Goal: Obtain resource: Obtain resource

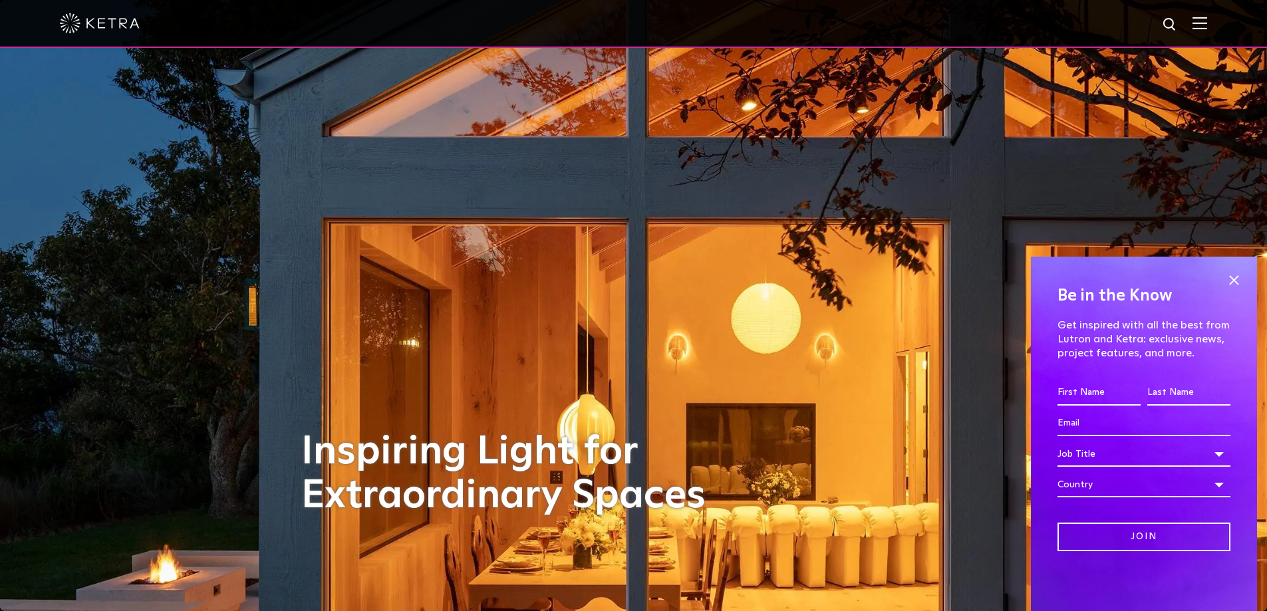
click at [1207, 19] on img at bounding box center [1199, 23] width 15 height 13
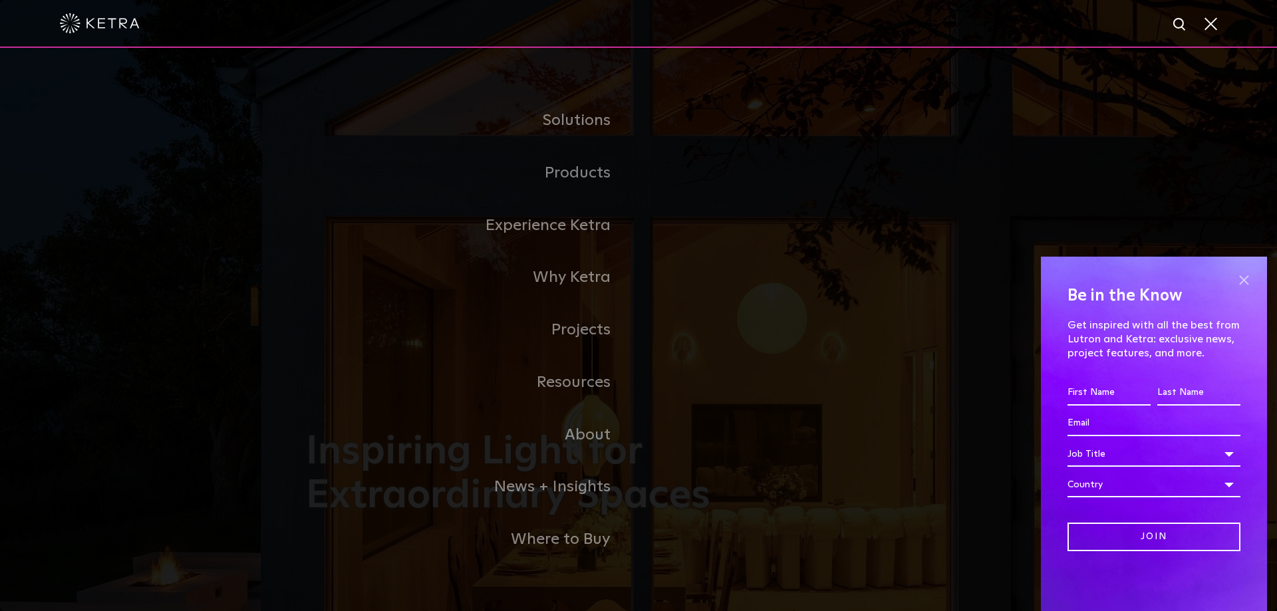
click at [1244, 278] on span at bounding box center [1244, 280] width 20 height 20
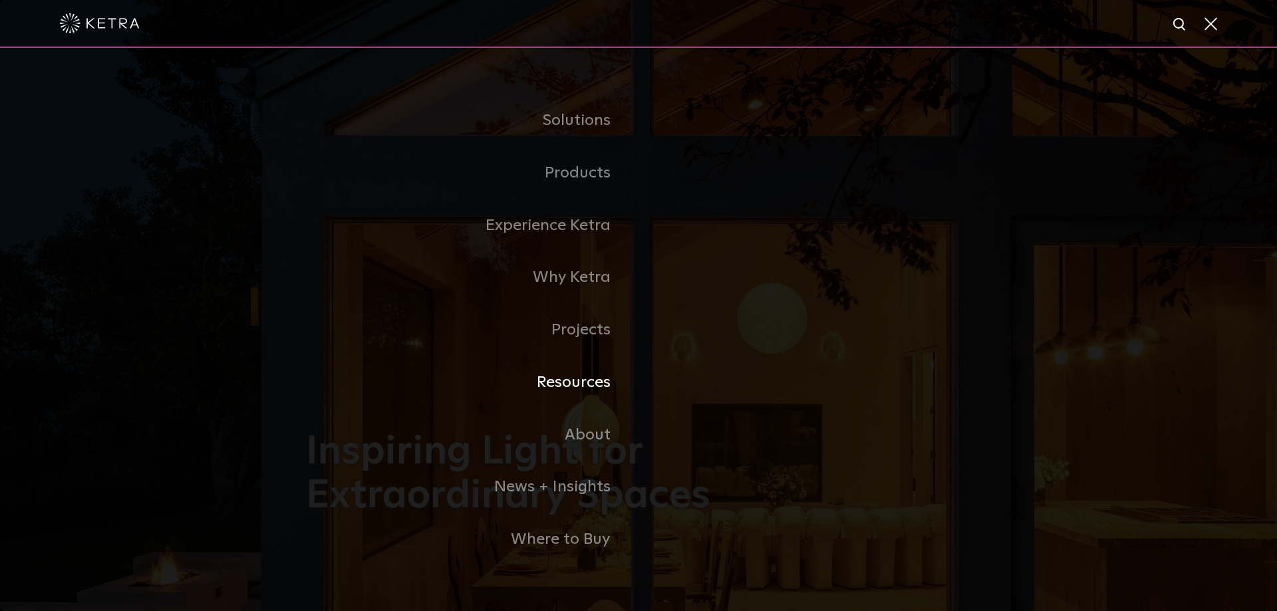
click at [571, 388] on link "Resources" at bounding box center [472, 382] width 332 height 53
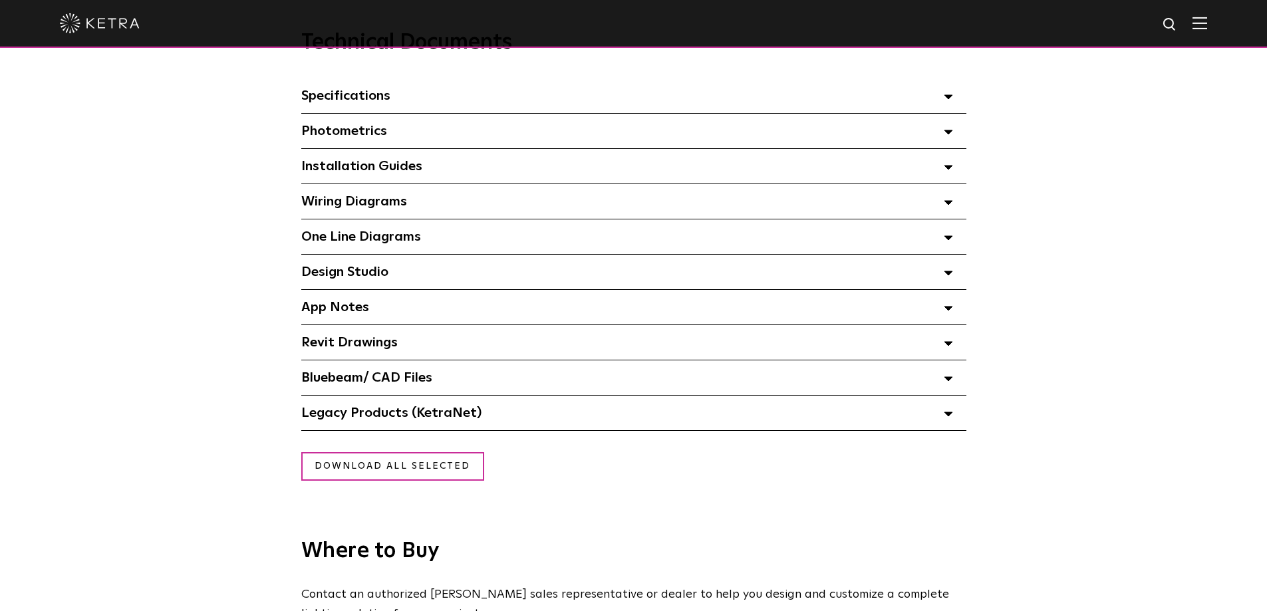
scroll to position [997, 0]
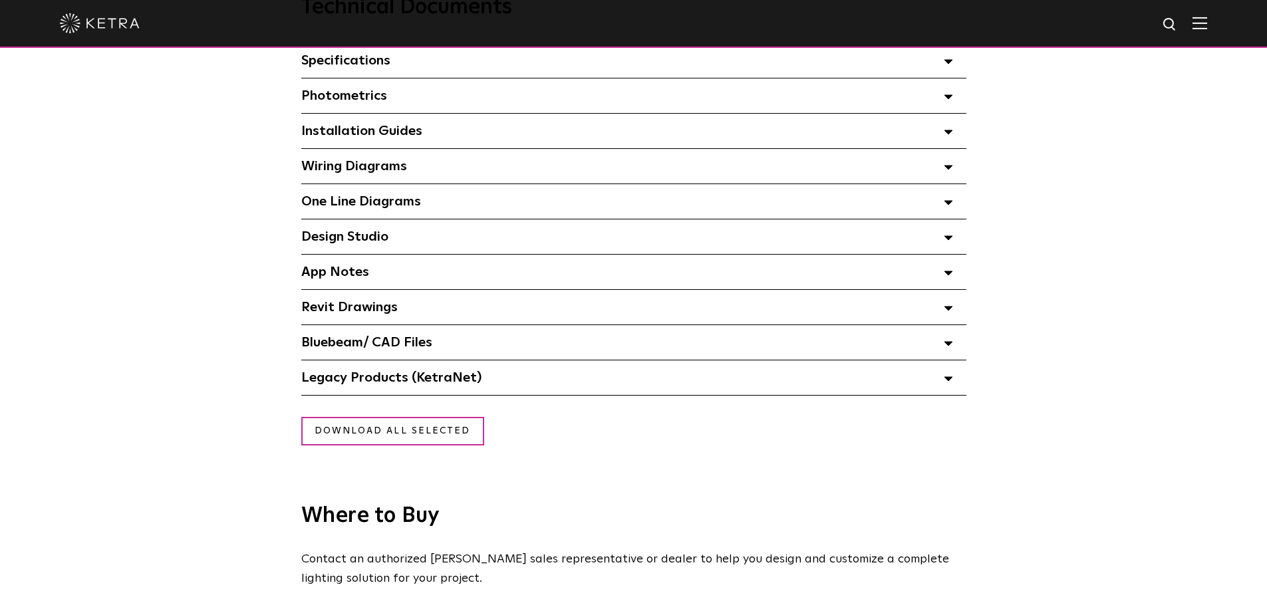
click at [945, 240] on icon at bounding box center [948, 237] width 9 height 5
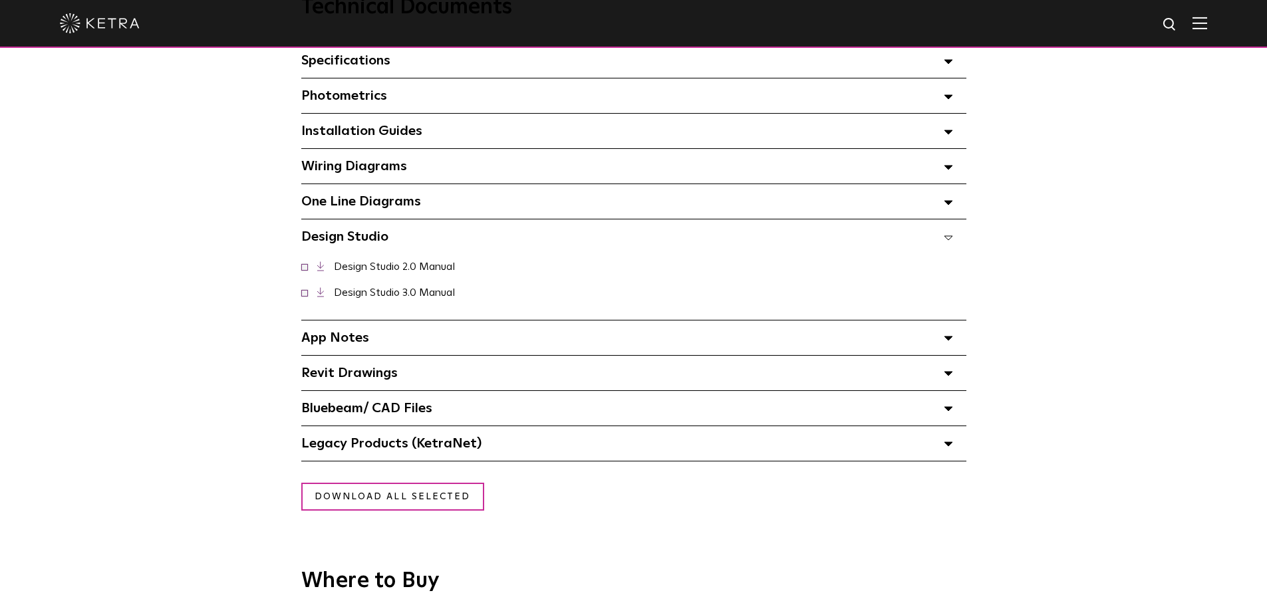
click at [325, 297] on link at bounding box center [327, 292] width 20 height 10
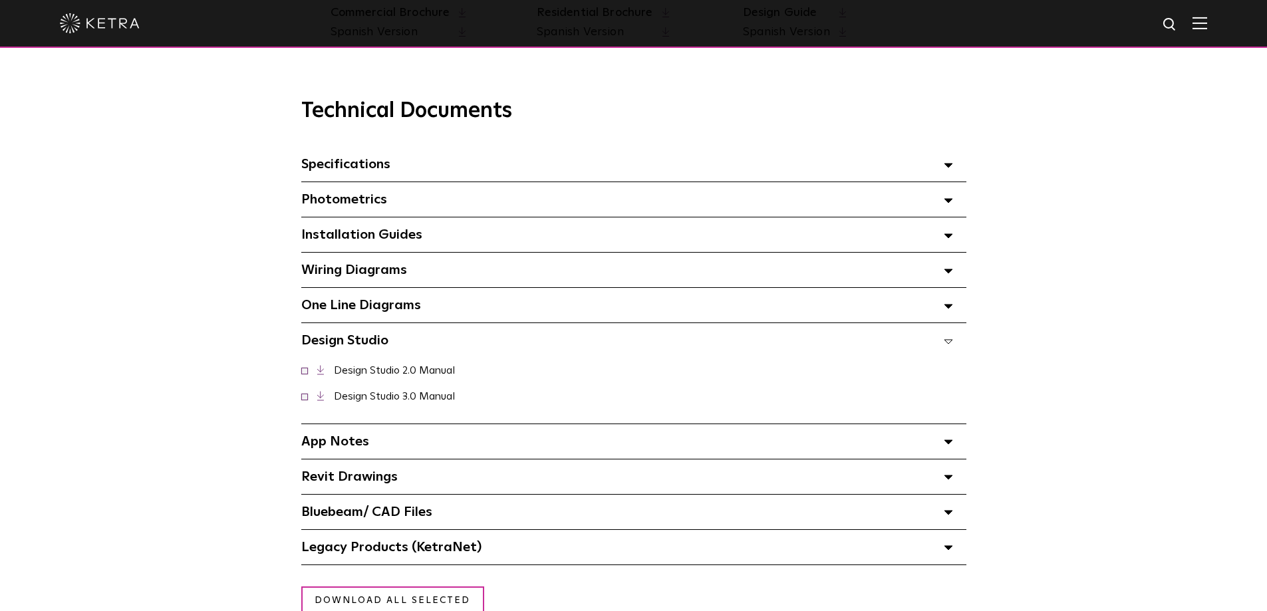
scroll to position [864, 0]
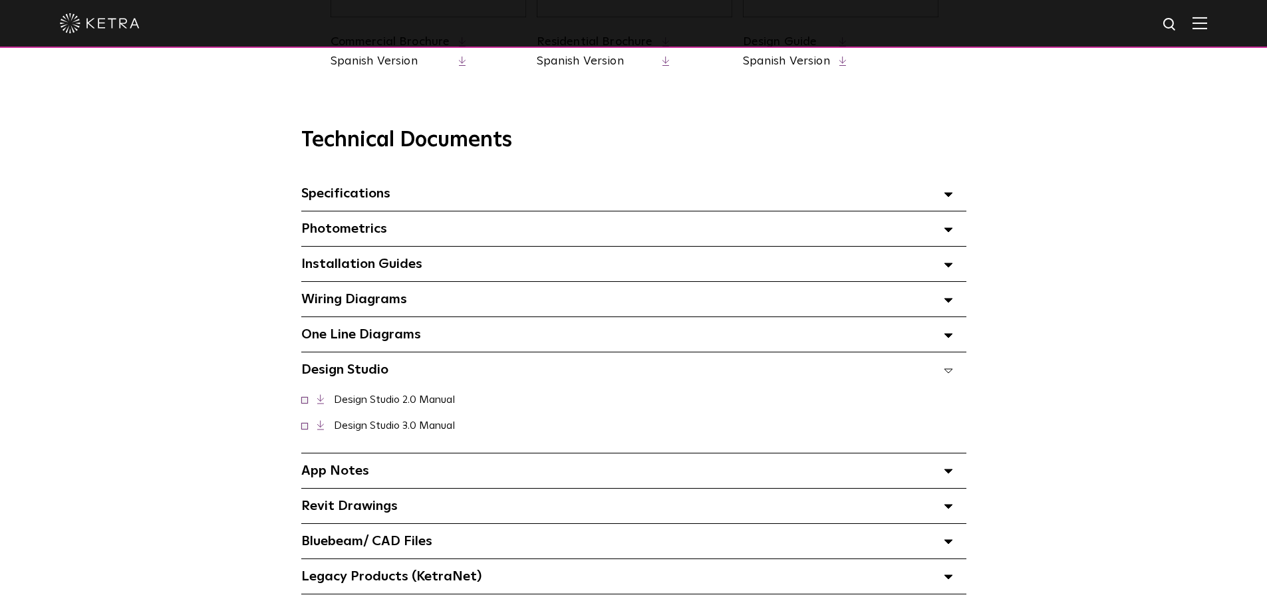
click at [374, 230] on span "Photometrics Select checkboxes to use the bulk download option below" at bounding box center [344, 228] width 86 height 13
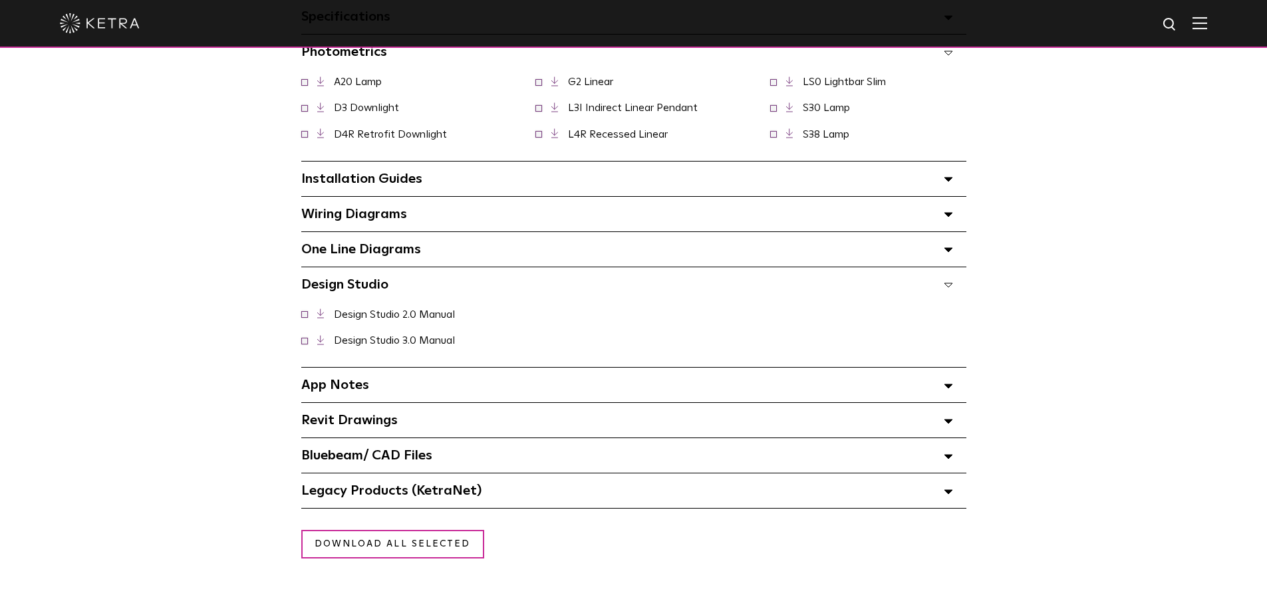
scroll to position [1064, 0]
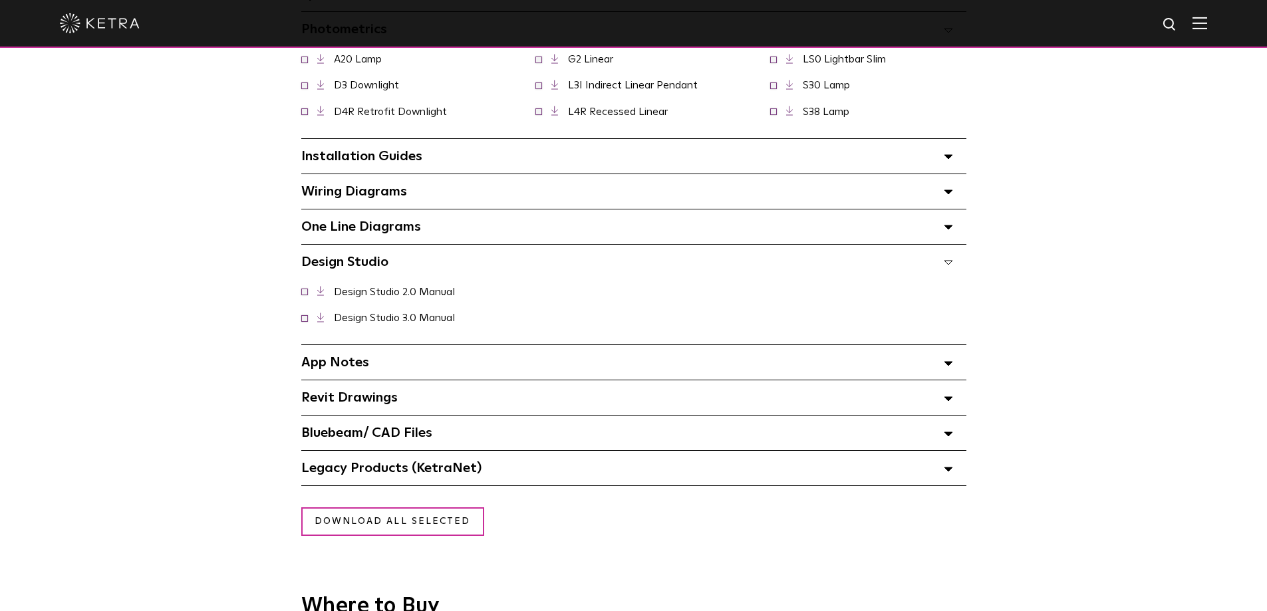
click at [946, 366] on icon at bounding box center [948, 363] width 9 height 5
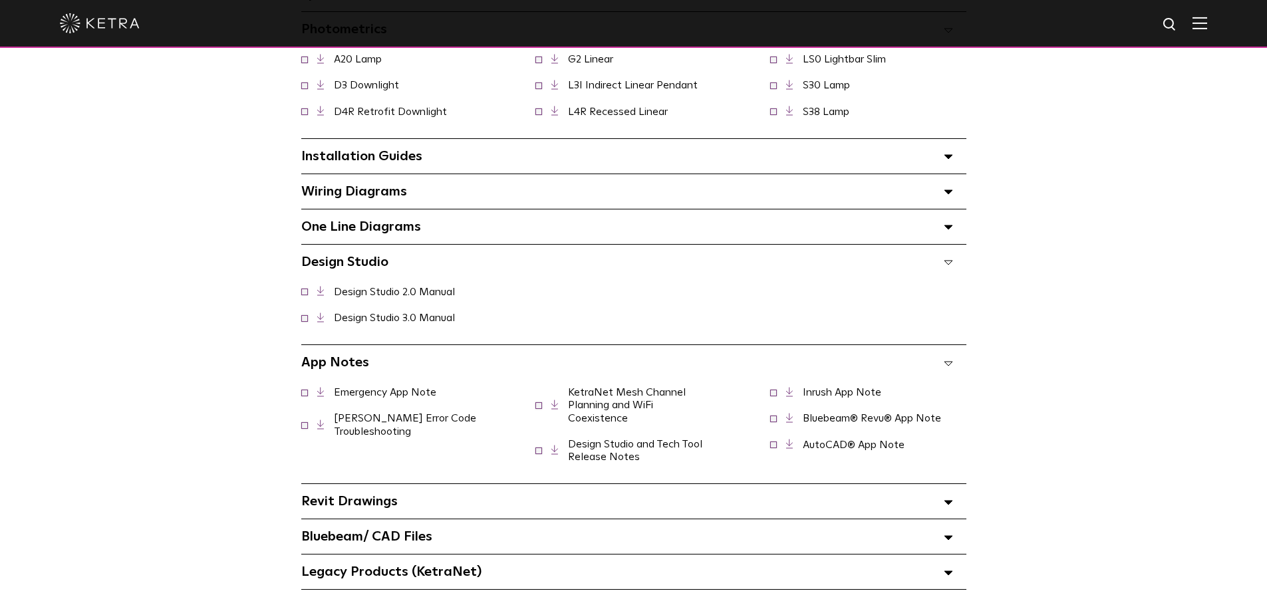
scroll to position [1130, 0]
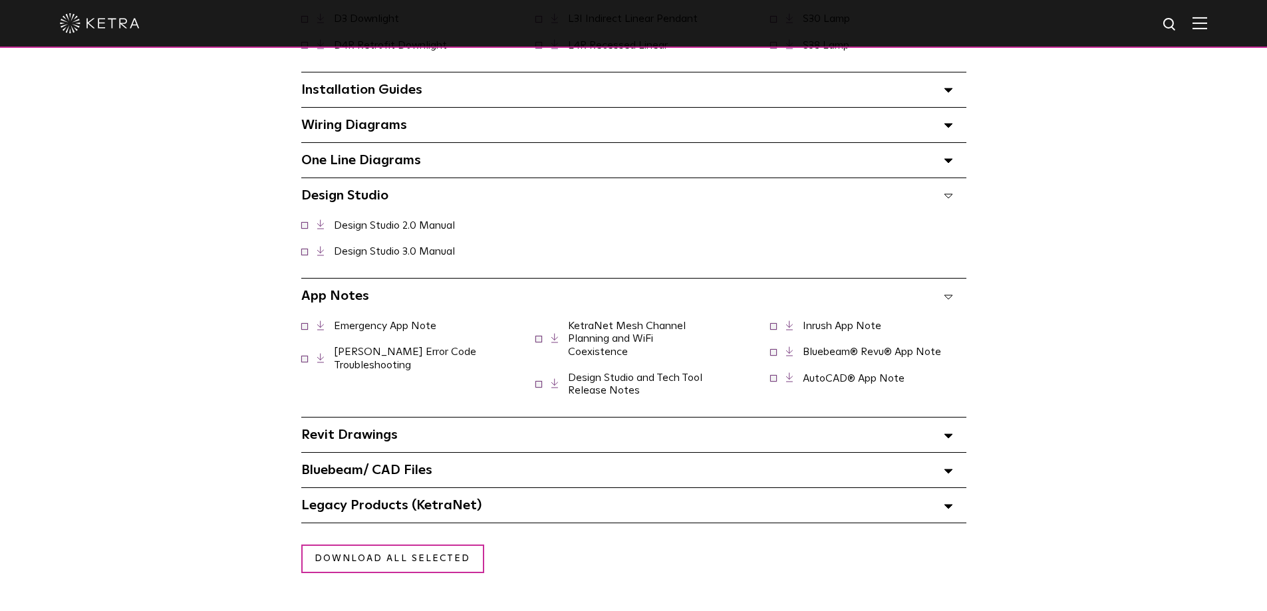
click at [396, 438] on span "Revit Drawings Select checkboxes to use the bulk download option below" at bounding box center [349, 434] width 96 height 13
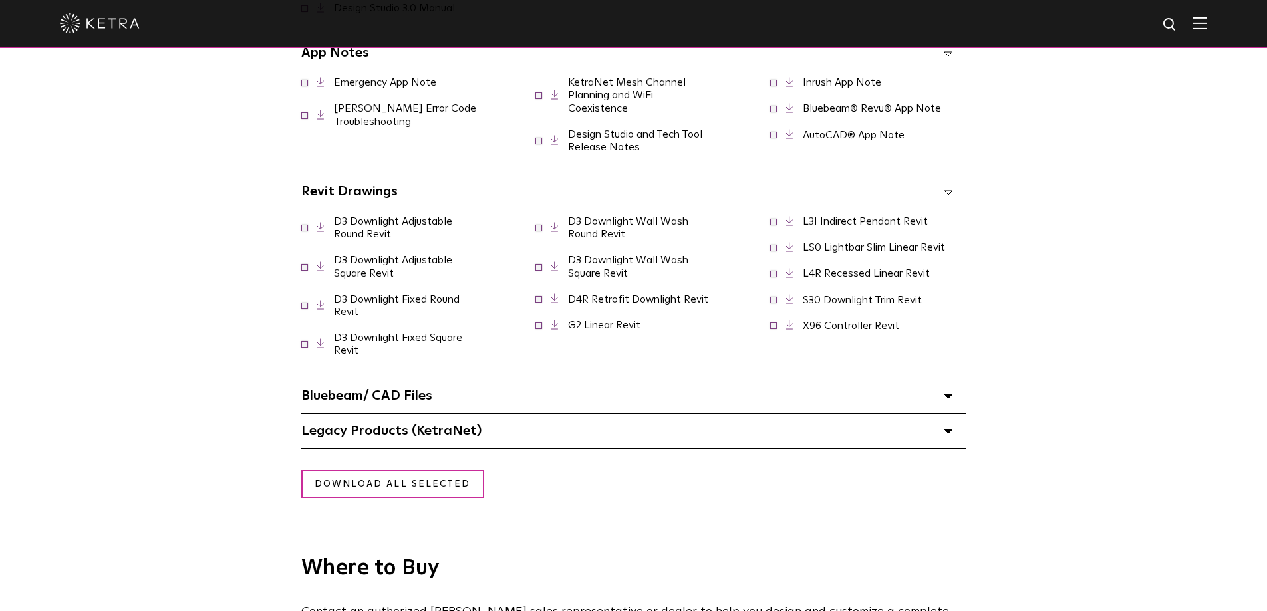
scroll to position [1396, 0]
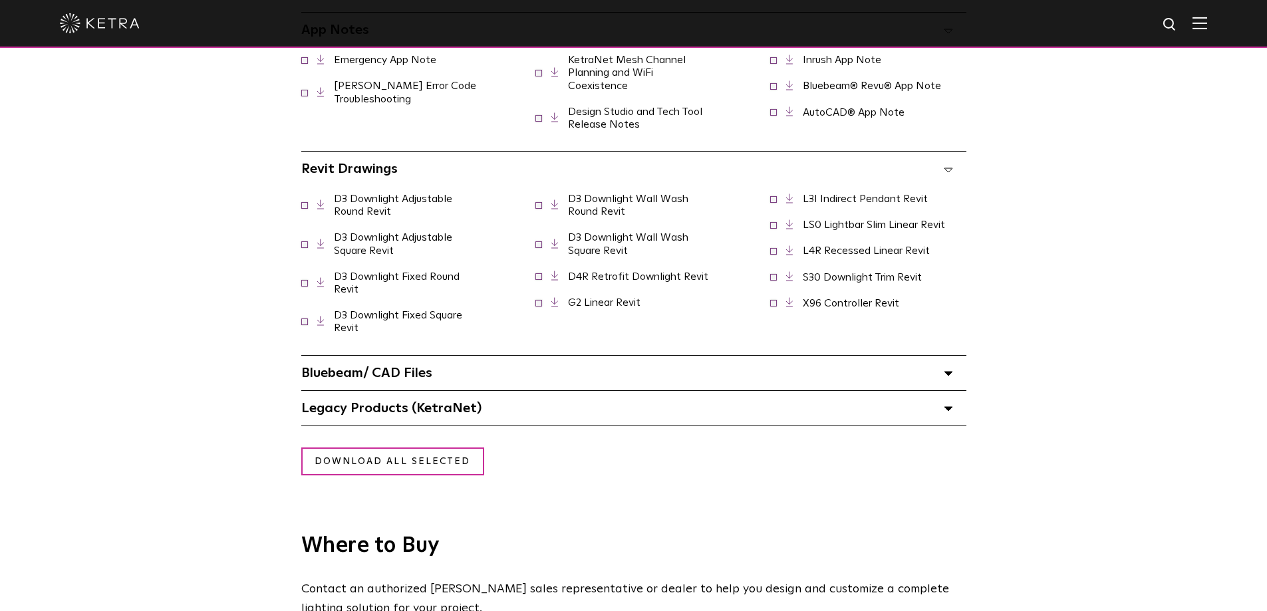
click at [425, 379] on span "Bluebeam/ CAD Files" at bounding box center [366, 372] width 131 height 13
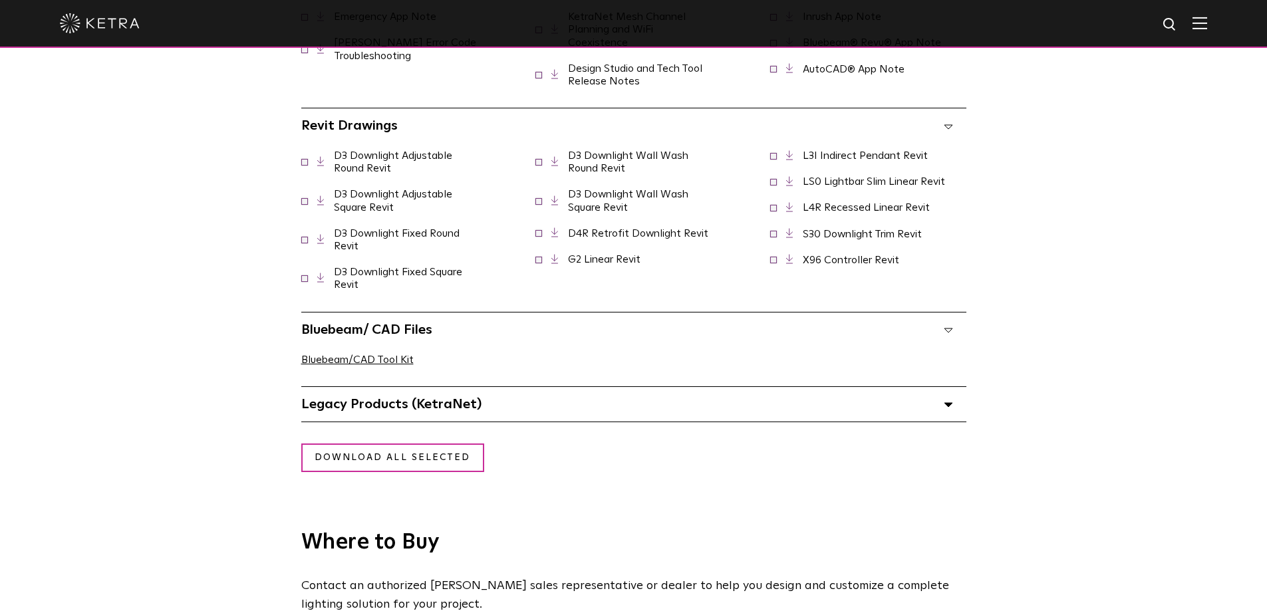
scroll to position [1463, 0]
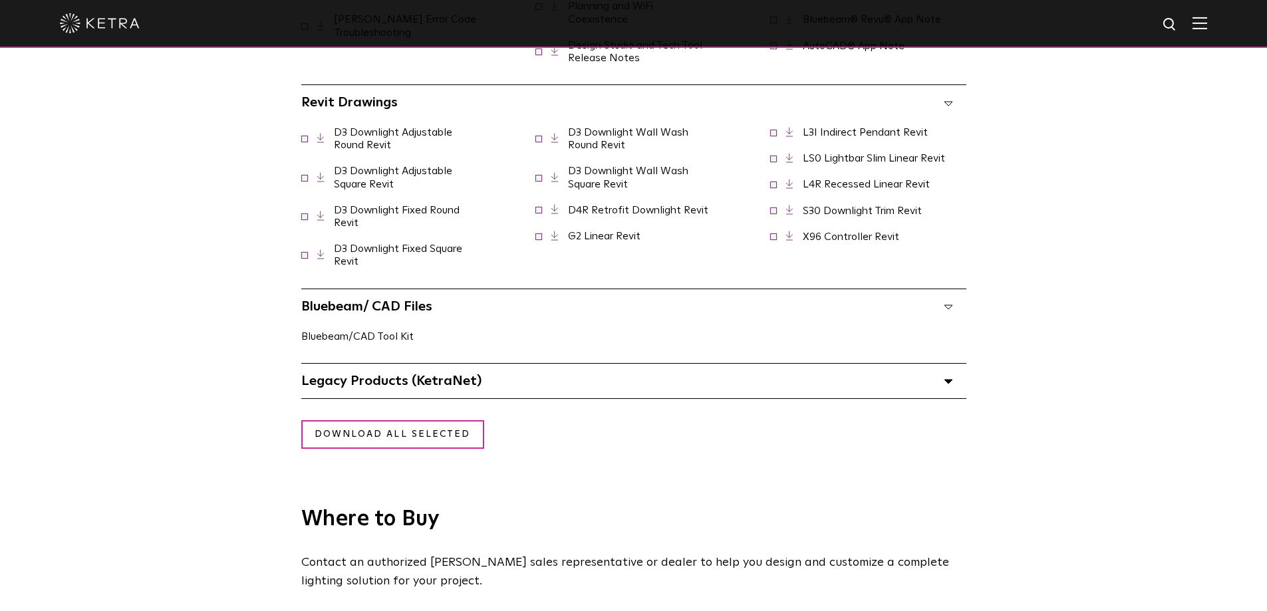
click at [389, 342] on link "Bluebeam/CAD Tool Kit" at bounding box center [357, 336] width 112 height 11
click at [385, 342] on link "Bluebeam/CAD Tool Kit" at bounding box center [357, 336] width 112 height 11
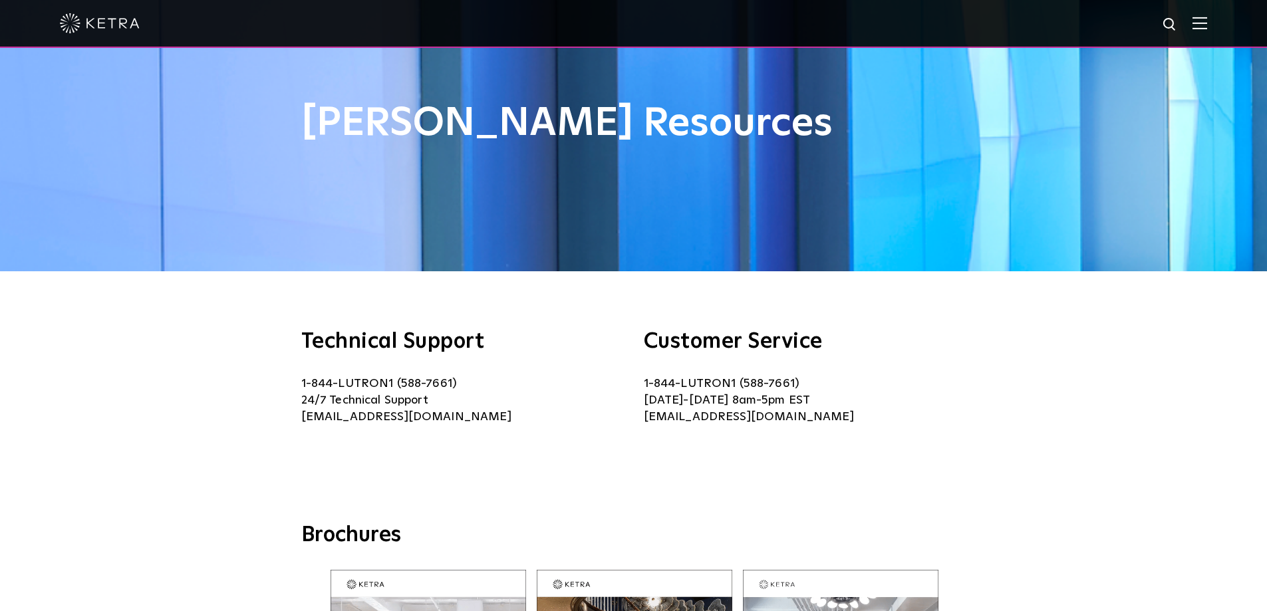
scroll to position [0, 0]
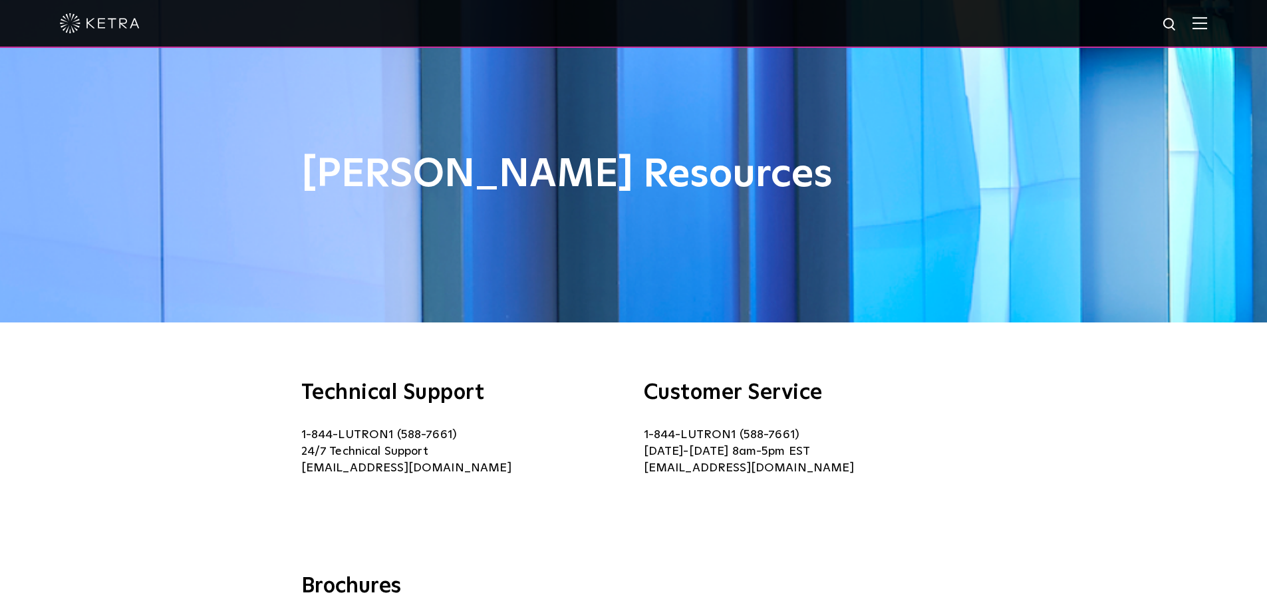
drag, startPoint x: 1215, startPoint y: 37, endPoint x: 1206, endPoint y: 31, distance: 10.9
click at [1207, 37] on div at bounding box center [633, 23] width 1147 height 47
click at [1207, 25] on img at bounding box center [1199, 23] width 15 height 13
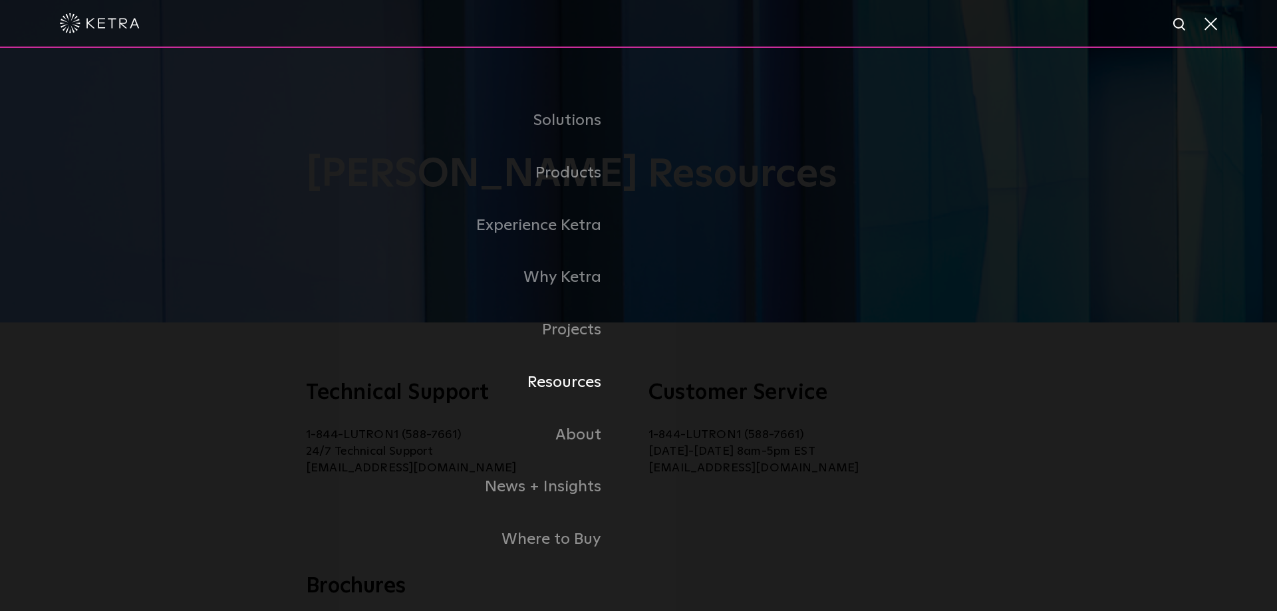
click at [569, 386] on link "Resources" at bounding box center [416, 382] width 446 height 53
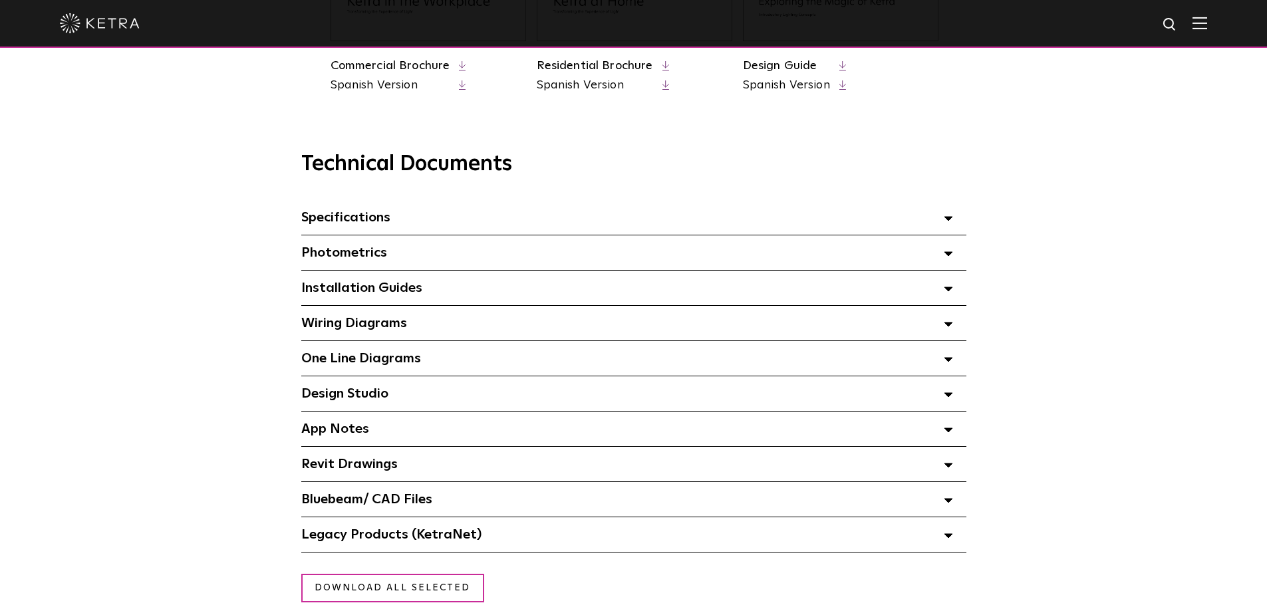
scroll to position [864, 0]
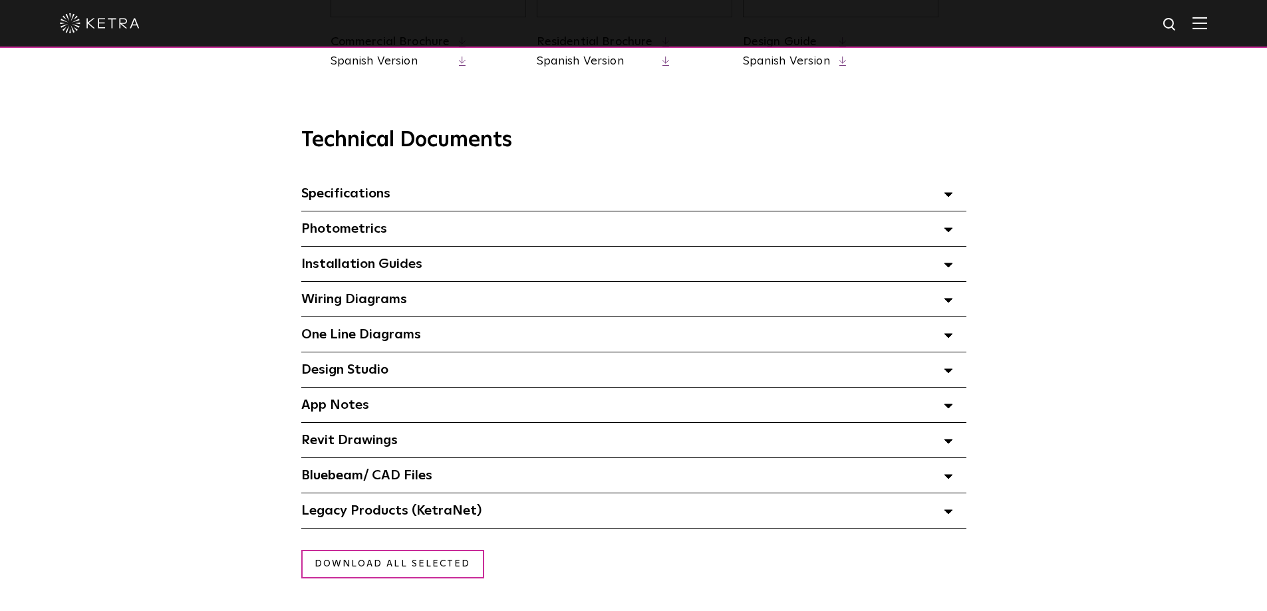
click at [950, 232] on icon at bounding box center [948, 229] width 9 height 5
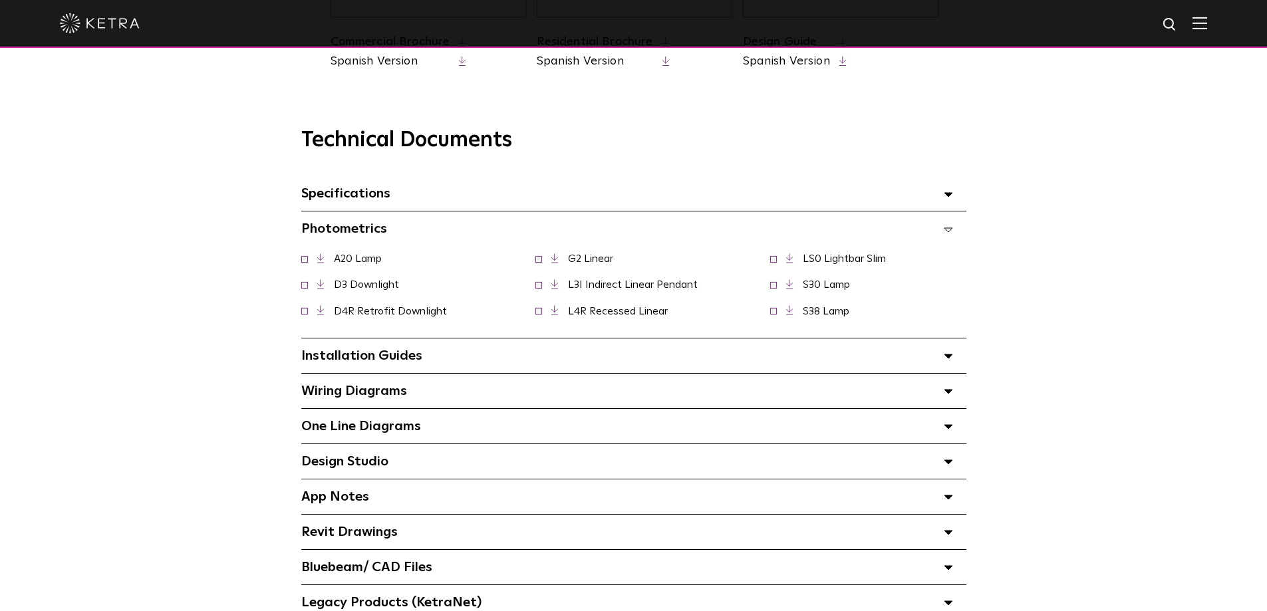
click at [320, 313] on polyline at bounding box center [318, 309] width 3 height 7
click at [242, 370] on div "Technical Documents Specifications Select checkboxes to use the bulk download o…" at bounding box center [633, 374] width 911 height 493
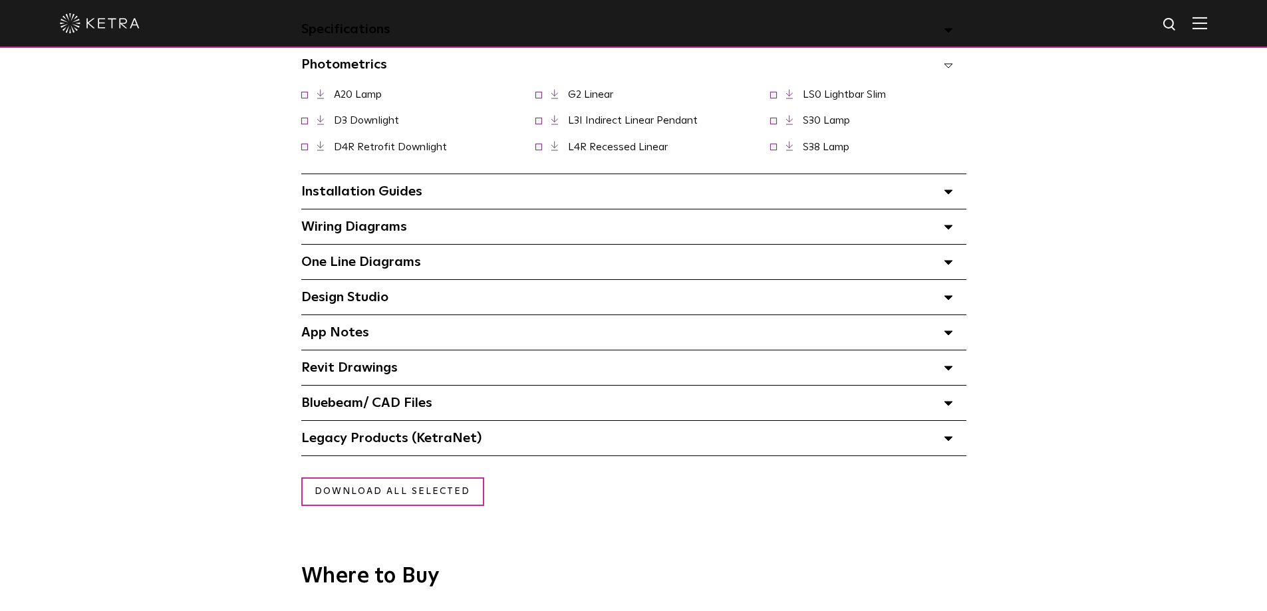
scroll to position [1064, 0]
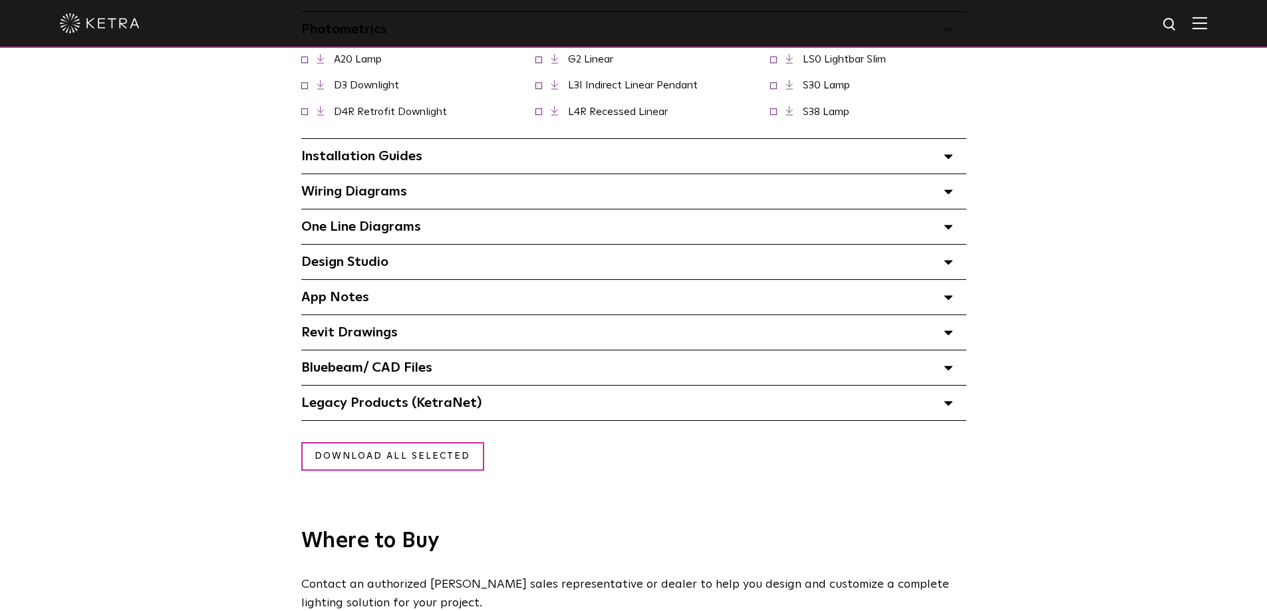
click at [948, 370] on polygon at bounding box center [948, 368] width 8 height 4
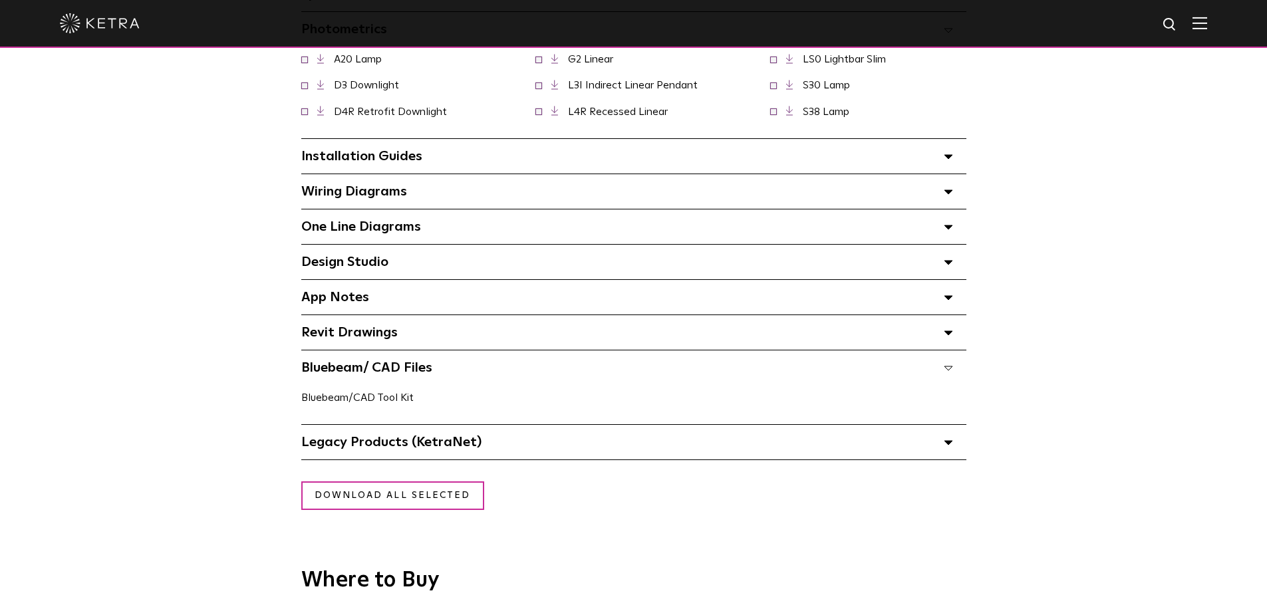
click at [348, 398] on link "Bluebeam/CAD Tool Kit" at bounding box center [357, 397] width 112 height 11
click at [950, 265] on icon at bounding box center [948, 262] width 9 height 5
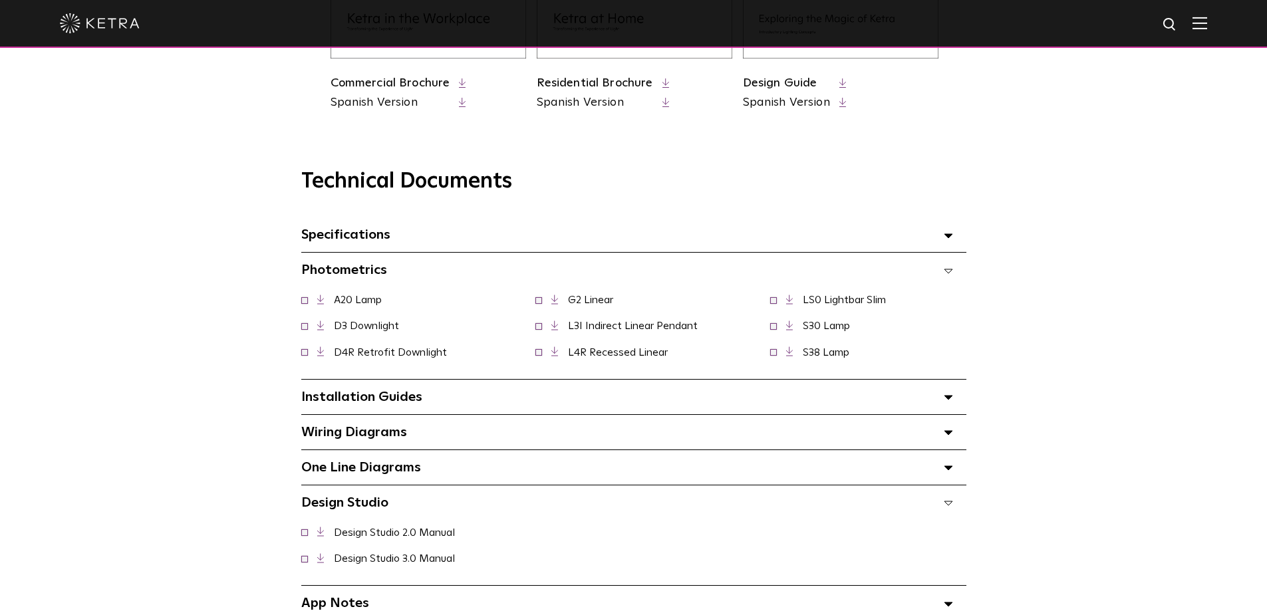
scroll to position [798, 0]
